Goal: Check status: Check status

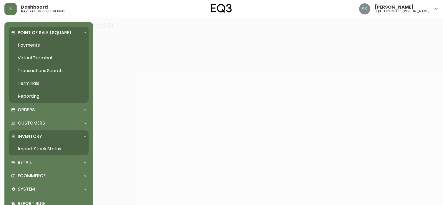
click at [44, 148] on link "Import Stock Status" at bounding box center [49, 148] width 80 height 13
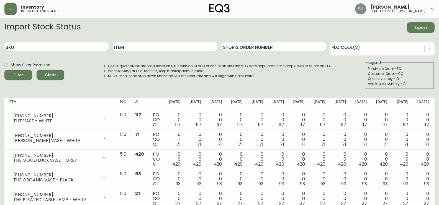
click at [73, 44] on input "SKU" at bounding box center [56, 46] width 104 height 9
paste input "[PHONE_NUMBER]"
type input "[PHONE_NUMBER]"
click at [4, 70] on button "Filter" at bounding box center [18, 75] width 28 height 11
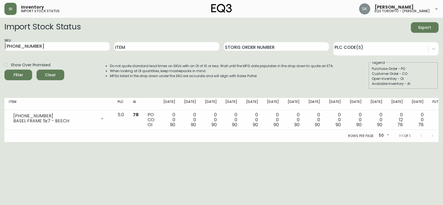
click at [408, 32] on div "Import Stock Status Export" at bounding box center [221, 27] width 435 height 11
click at [410, 93] on div "Import Stock Status Export SKU [PHONE_NUMBER] Item Storis Order Number PLC Code…" at bounding box center [221, 82] width 435 height 120
click at [39, 94] on div "Import Stock Status Export SKU [PHONE_NUMBER] Item Storis Order Number PLC Code…" at bounding box center [221, 82] width 435 height 120
